Goal: Task Accomplishment & Management: Use online tool/utility

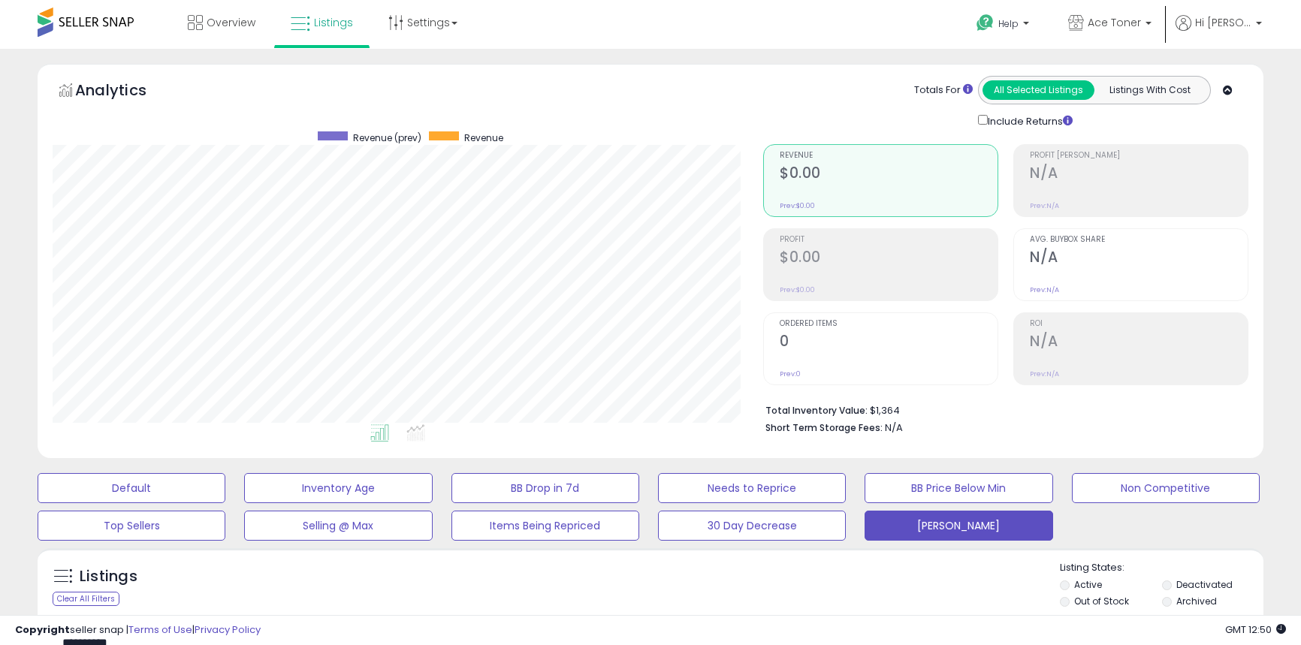
select select "**"
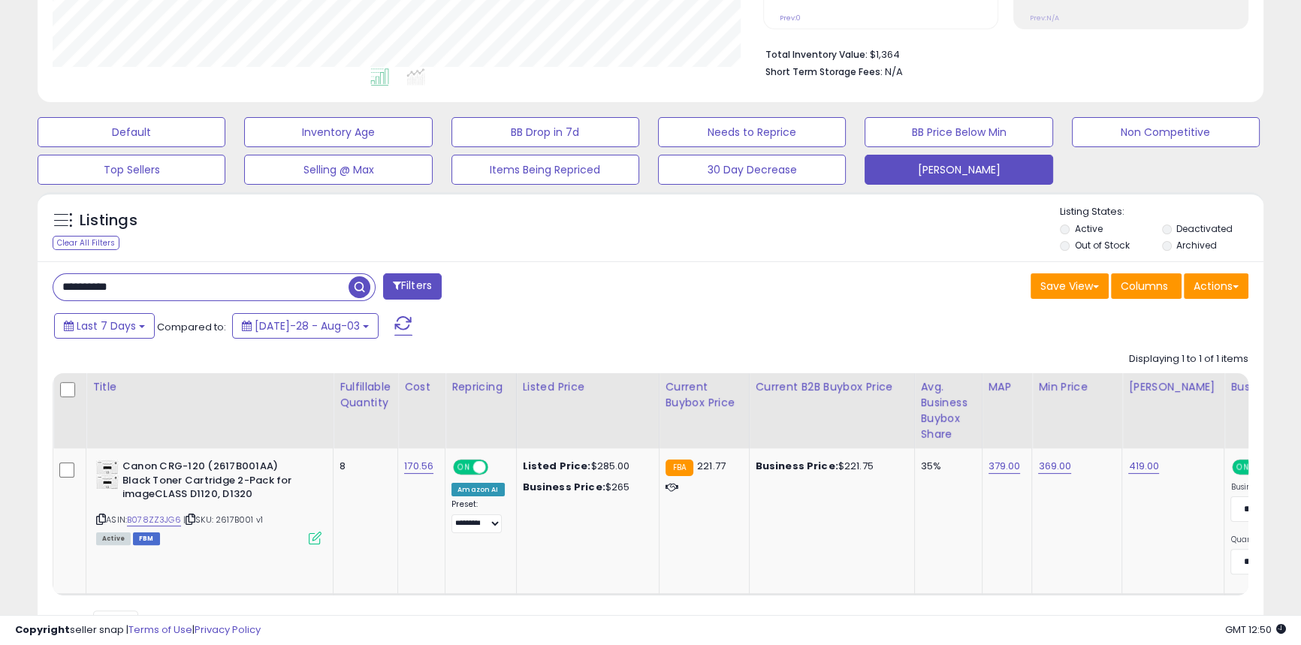
scroll to position [0, 45]
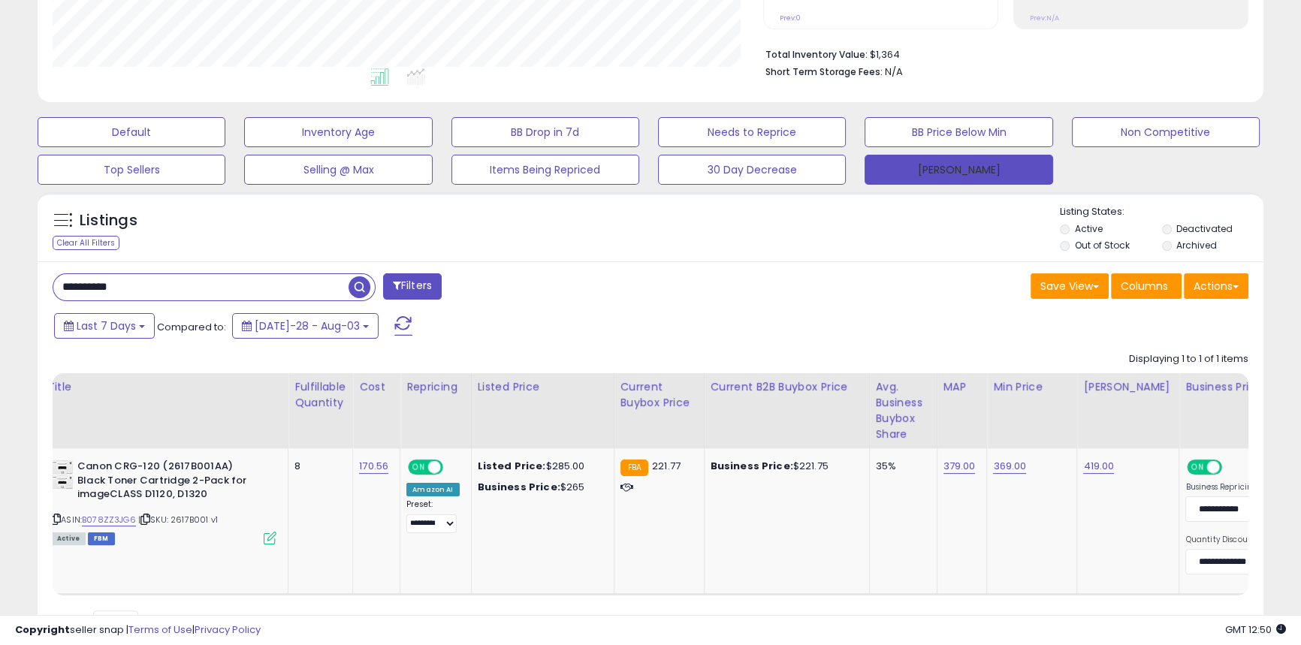
click at [941, 166] on button "[PERSON_NAME]" at bounding box center [959, 170] width 188 height 30
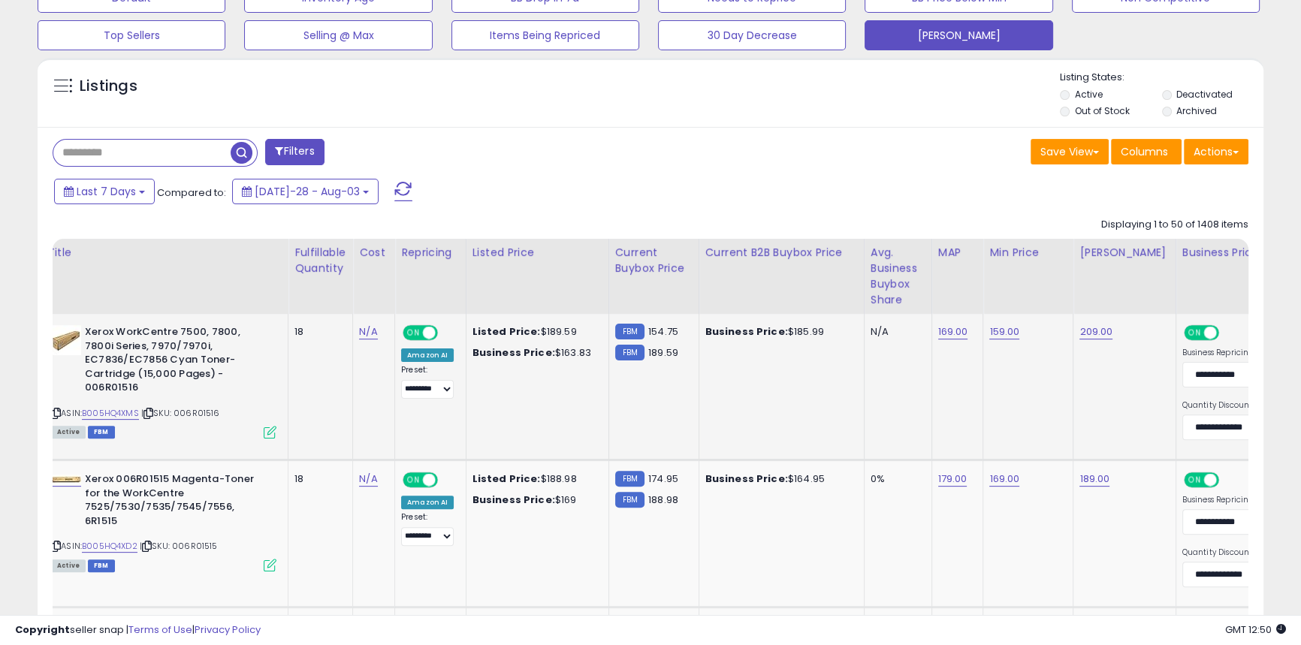
scroll to position [491, 0]
click at [127, 406] on link "B005HQ4XMS" at bounding box center [110, 412] width 57 height 13
click at [122, 539] on link "B005HQ4XD2" at bounding box center [110, 545] width 56 height 13
click at [137, 406] on link "B005HQ4XMS" at bounding box center [110, 412] width 57 height 13
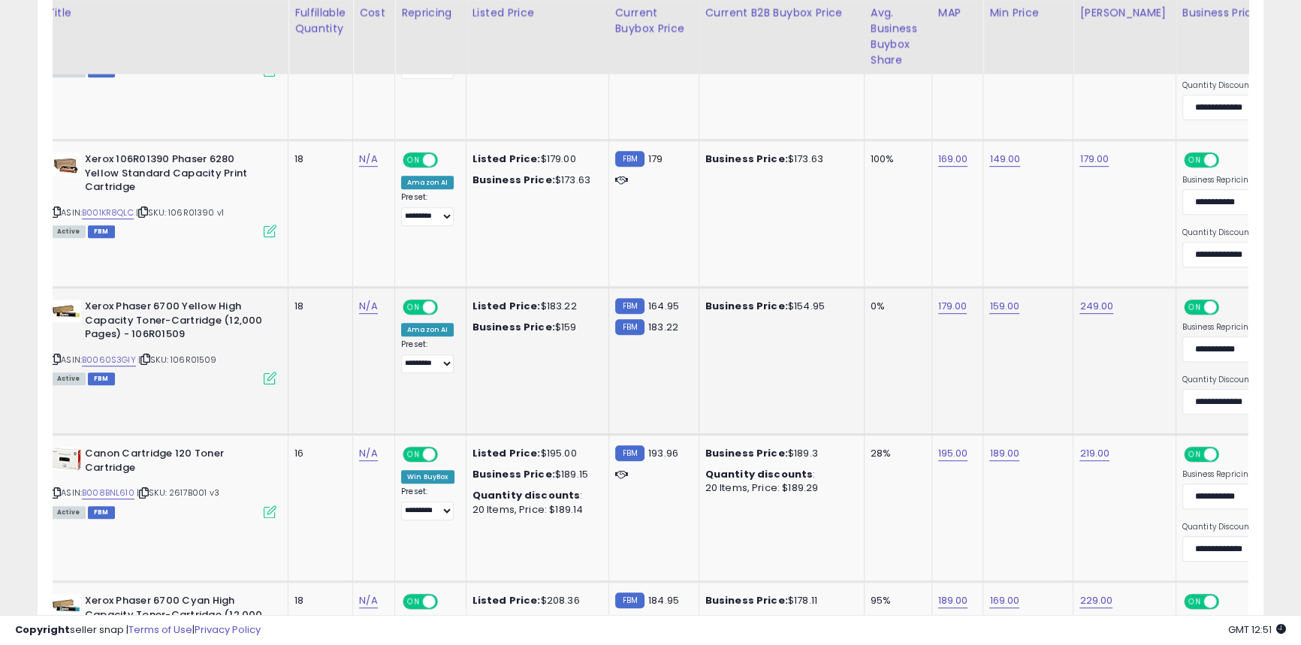
scroll to position [1106, 0]
click at [118, 363] on link "B0060S3GIY" at bounding box center [109, 359] width 54 height 13
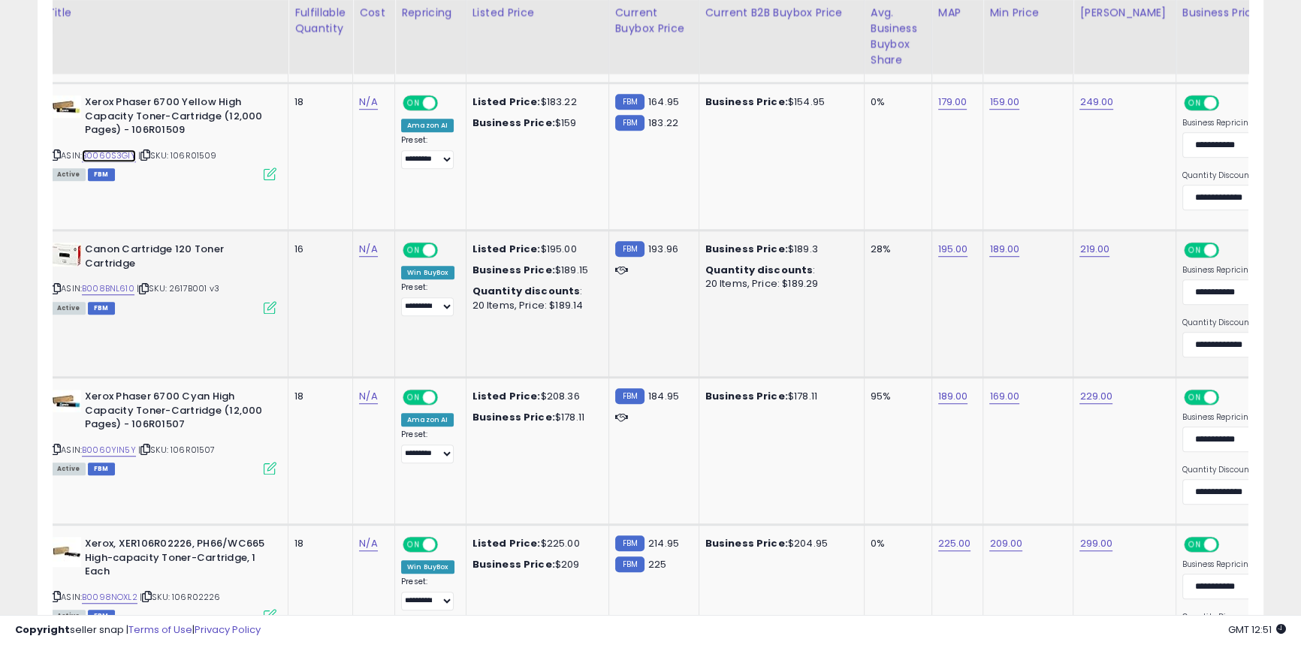
scroll to position [1310, 0]
click at [109, 288] on link "B008BNL610" at bounding box center [108, 288] width 53 height 13
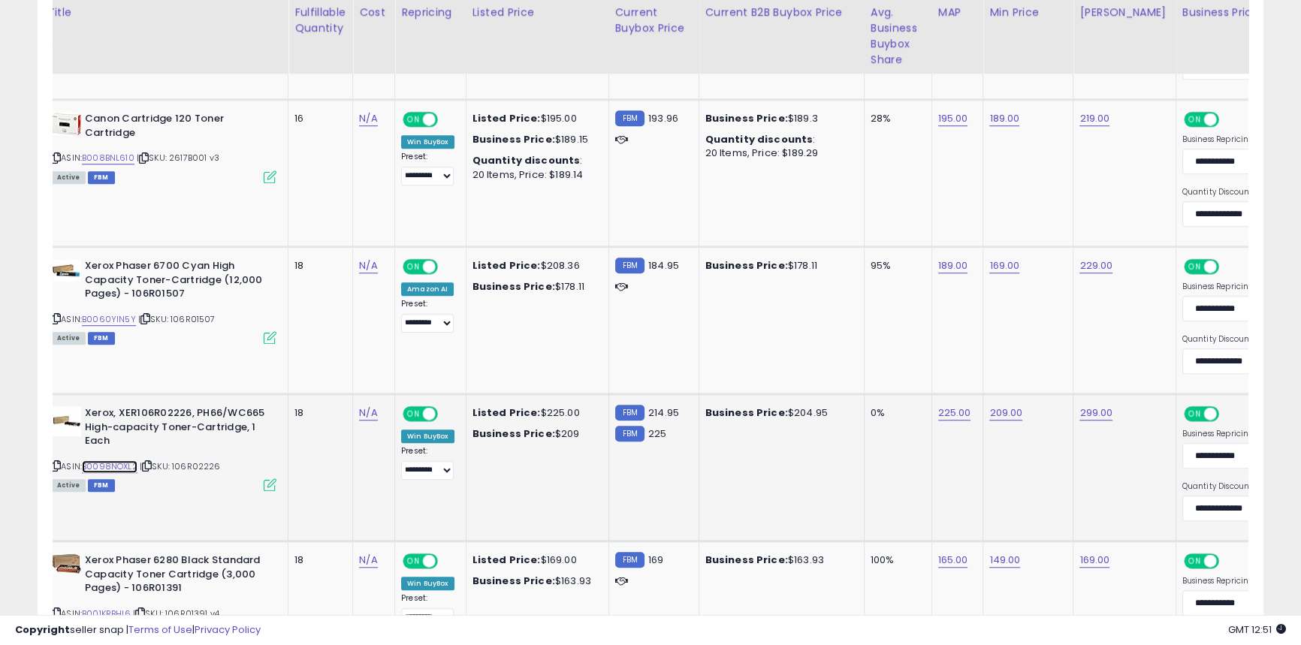
click at [127, 468] on link "B0098NOXL2" at bounding box center [110, 466] width 56 height 13
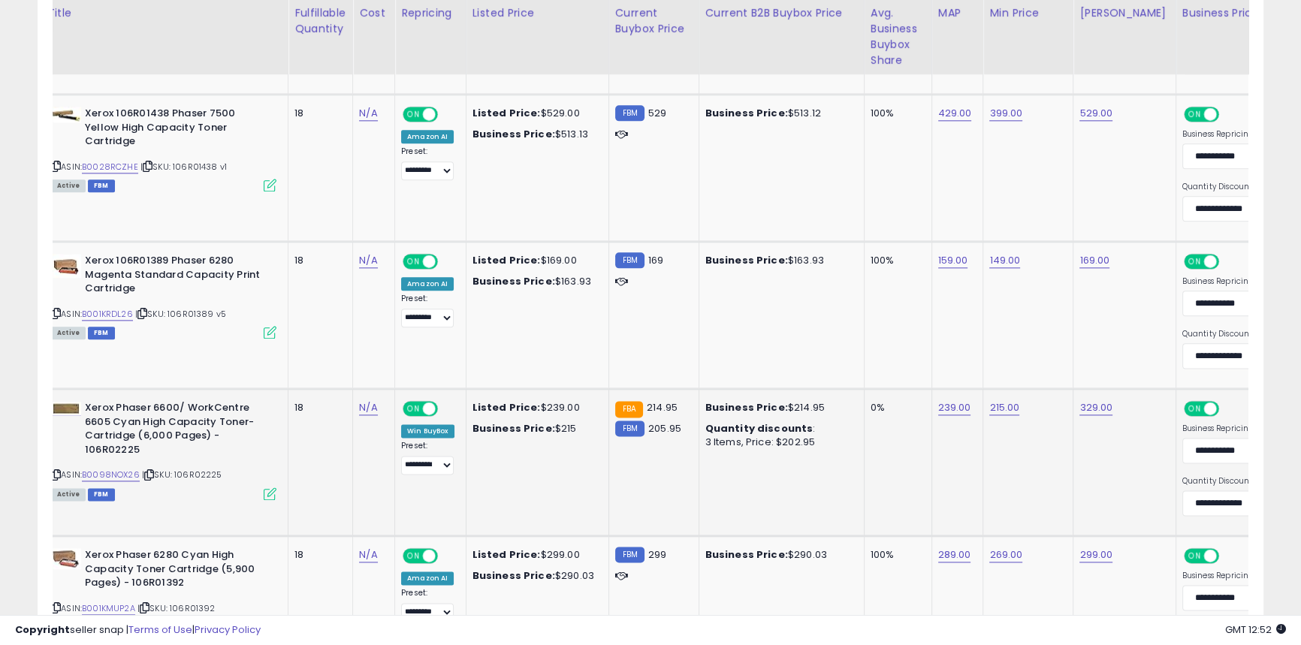
scroll to position [2330, 0]
click at [114, 468] on link "B0098NOX26" at bounding box center [111, 474] width 58 height 13
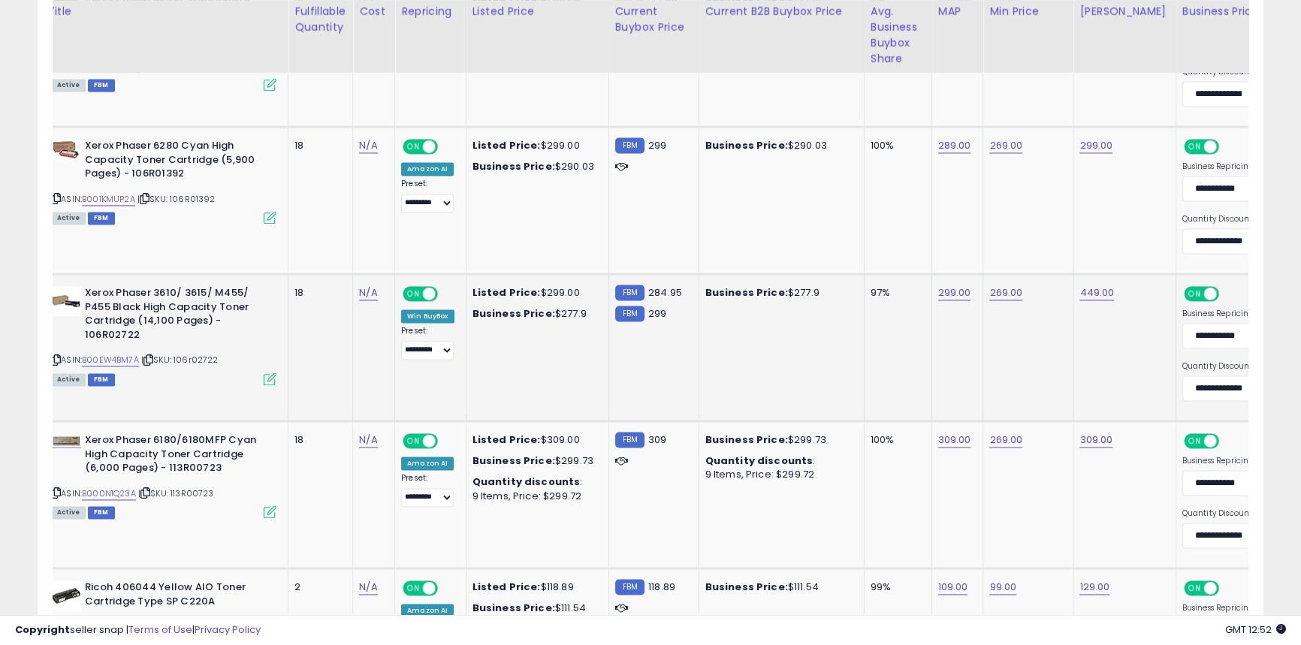
scroll to position [2739, 0]
click at [122, 358] on link "B00EW4BM7A" at bounding box center [110, 359] width 57 height 13
click at [906, 253] on input "******" at bounding box center [960, 253] width 134 height 26
type input "******"
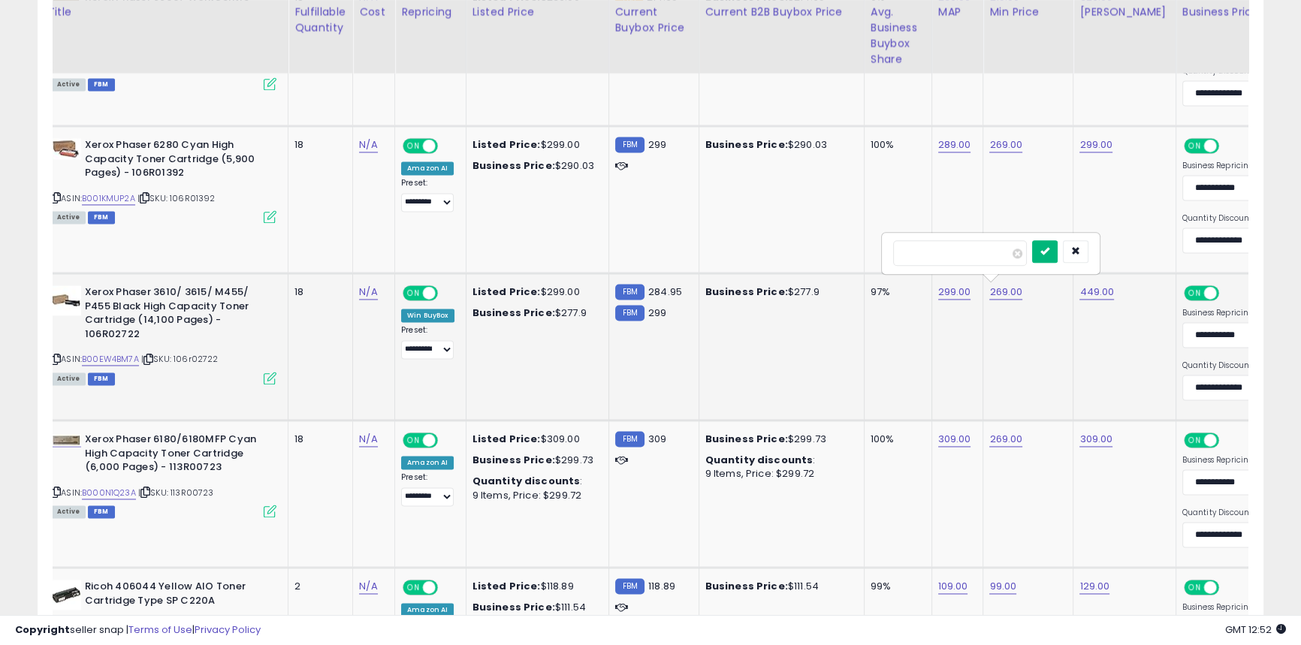
click at [1049, 253] on icon "submit" at bounding box center [1044, 250] width 9 height 9
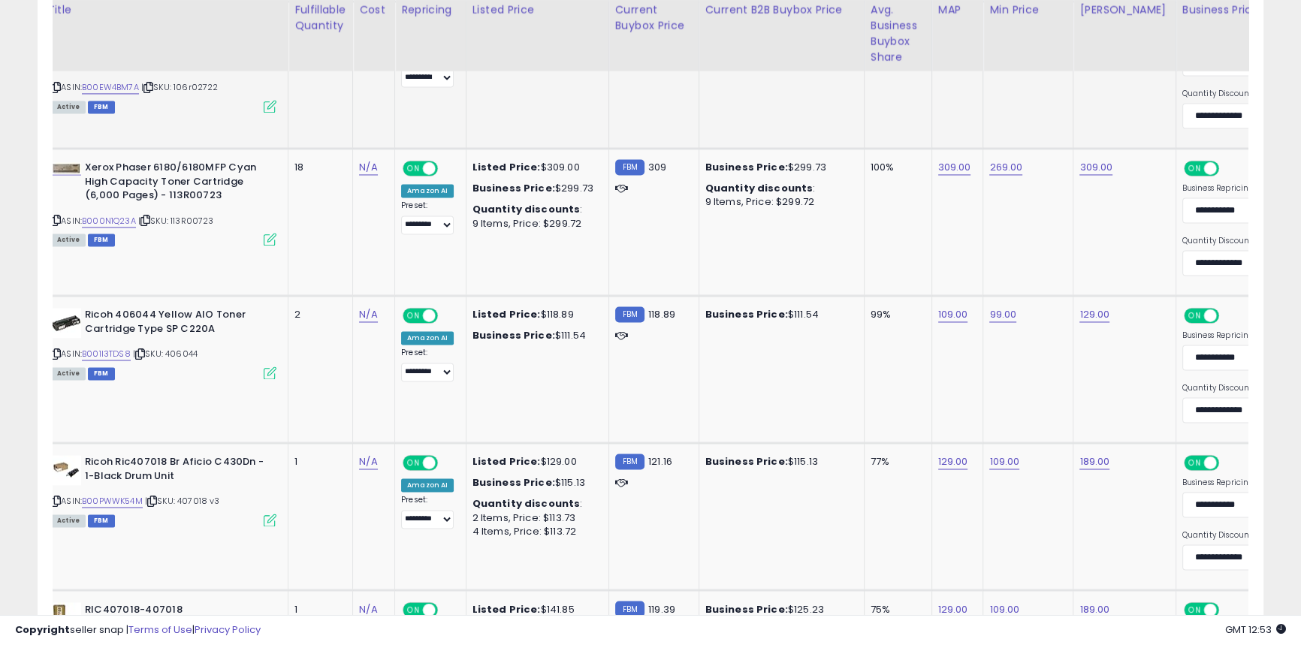
scroll to position [3012, 0]
